Goal: Find specific page/section: Find specific page/section

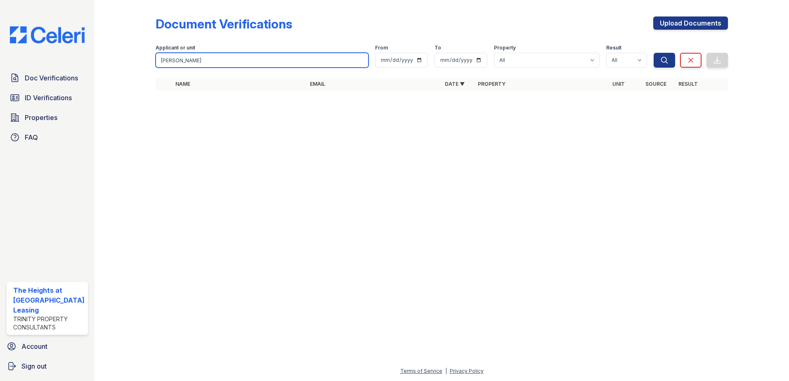
click at [212, 56] on input "[PERSON_NAME]" at bounding box center [261, 60] width 213 height 15
type input "[PERSON_NAME]"
click at [653, 53] on button "Search" at bounding box center [663, 60] width 21 height 15
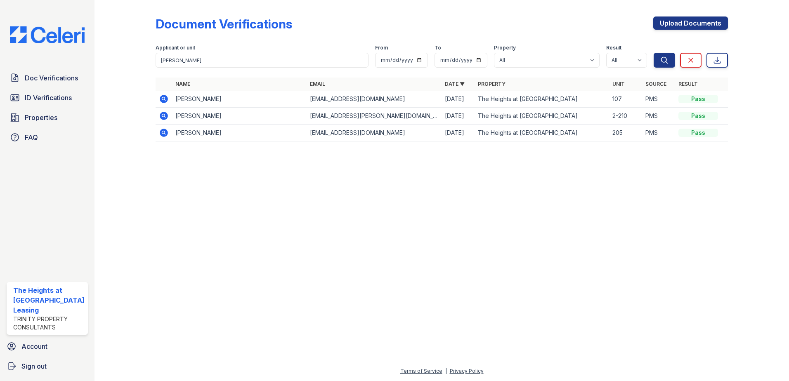
click at [160, 99] on icon at bounding box center [164, 99] width 8 height 8
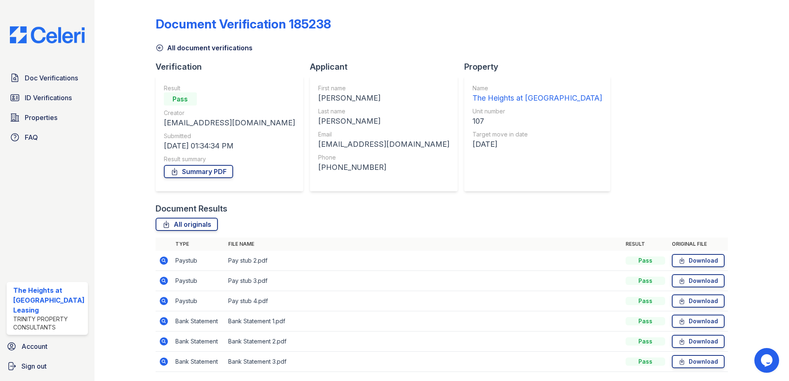
scroll to position [27, 0]
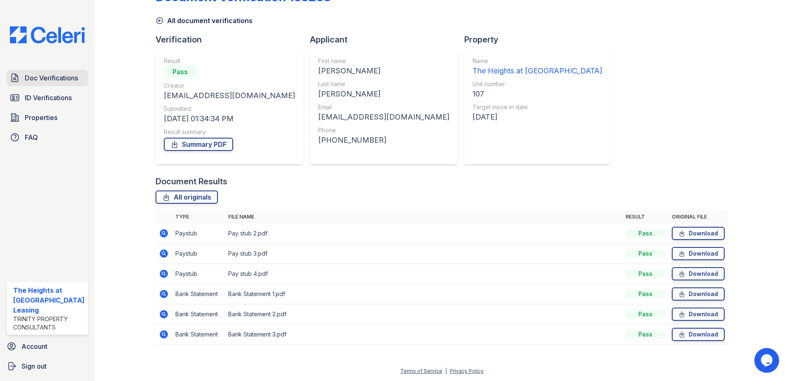
click at [51, 78] on span "Doc Verifications" at bounding box center [51, 78] width 53 height 10
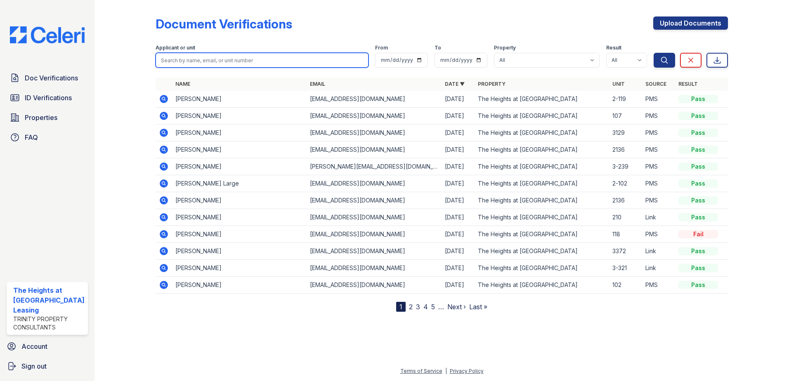
click at [218, 63] on input "search" at bounding box center [261, 60] width 213 height 15
paste input "[PERSON_NAME]"
type input "[PERSON_NAME]"
click at [653, 53] on button "Search" at bounding box center [663, 60] width 21 height 15
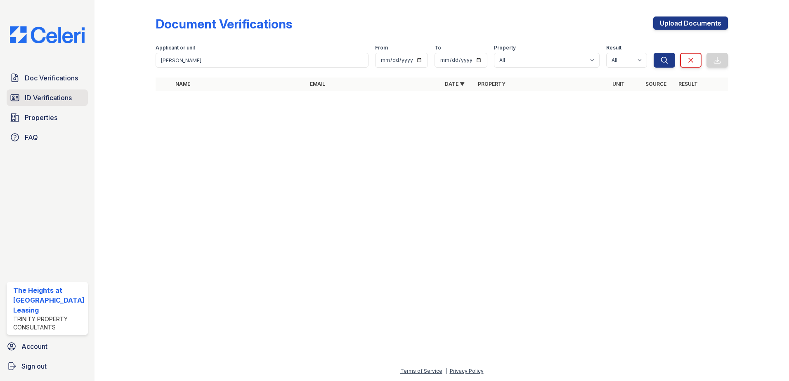
click at [50, 100] on span "ID Verifications" at bounding box center [48, 98] width 47 height 10
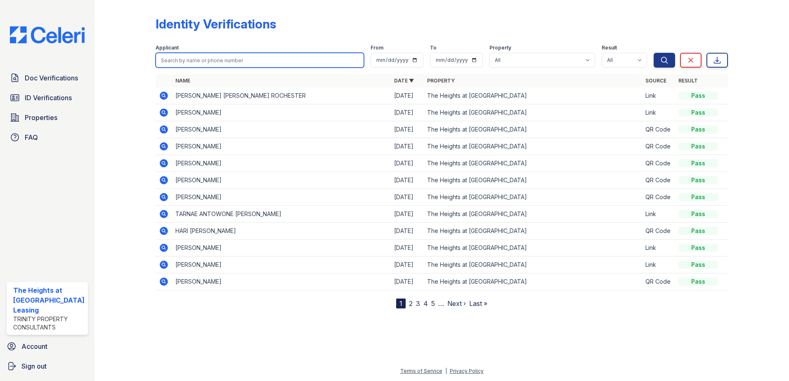
drag, startPoint x: 164, startPoint y: 80, endPoint x: 179, endPoint y: 66, distance: 20.4
click at [179, 66] on input "search" at bounding box center [259, 60] width 209 height 15
paste input "[PERSON_NAME]"
type input "[PERSON_NAME]"
click at [653, 53] on button "Search" at bounding box center [663, 60] width 21 height 15
